Goal: Browse casually: Explore the website without a specific task or goal

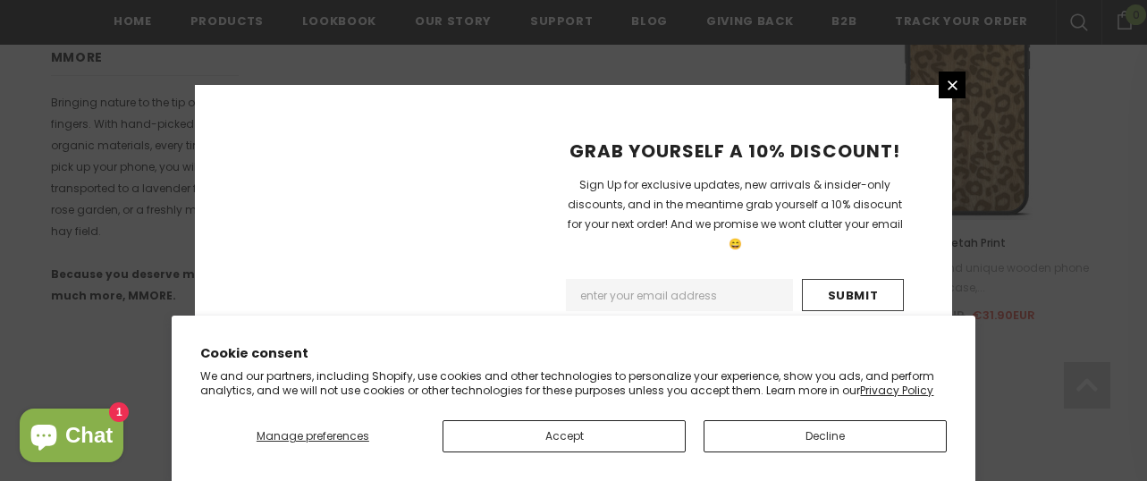
scroll to position [1472, 0]
